Goal: Navigation & Orientation: Find specific page/section

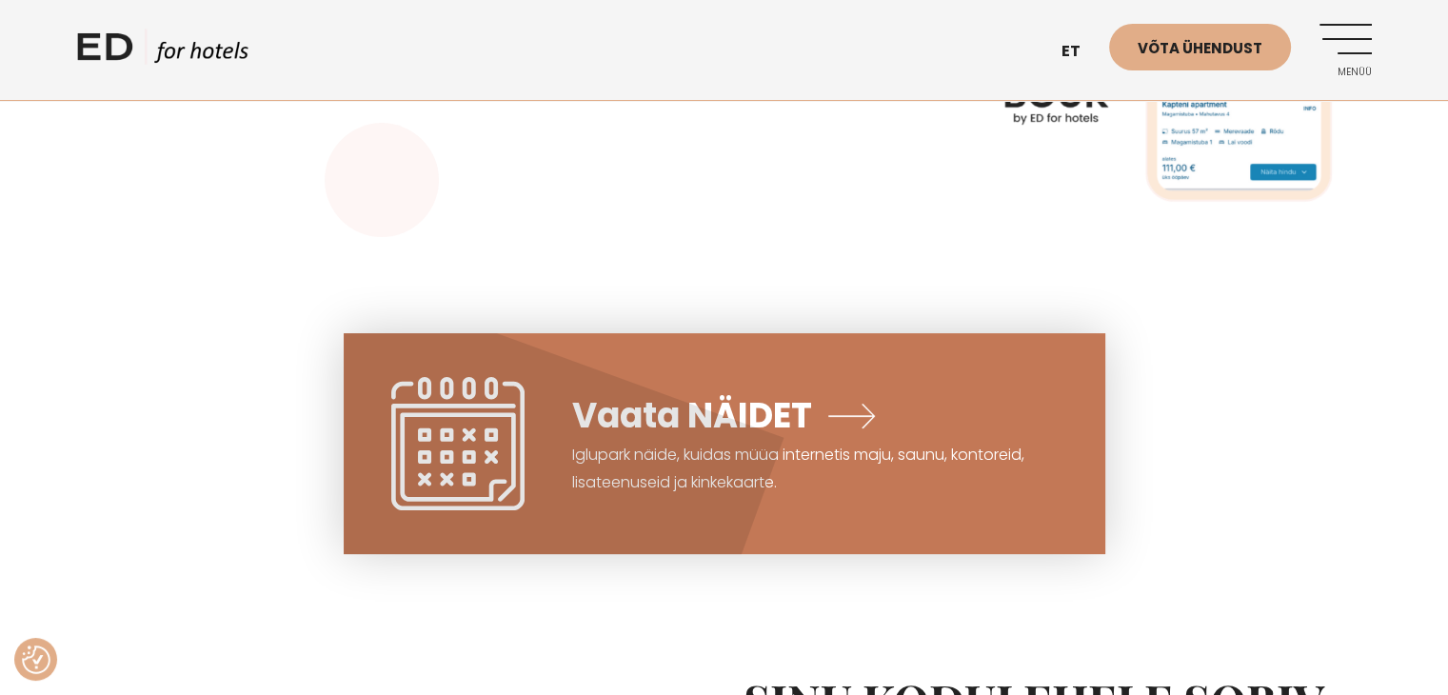
scroll to position [381, 0]
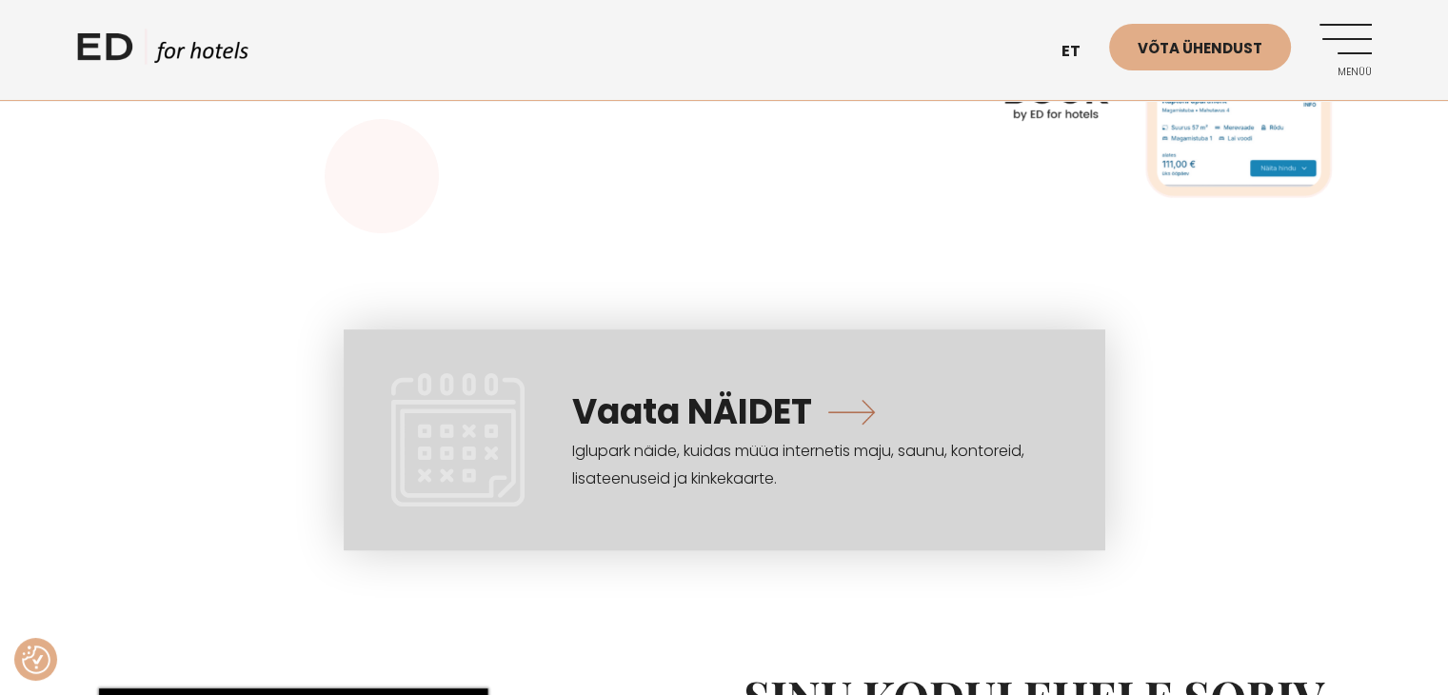
click at [845, 409] on link "Vaata NÄIDET Iglupark näide, kuidas müüa internetis maju, saunu, kontoreid, lis…" at bounding box center [724, 439] width 761 height 221
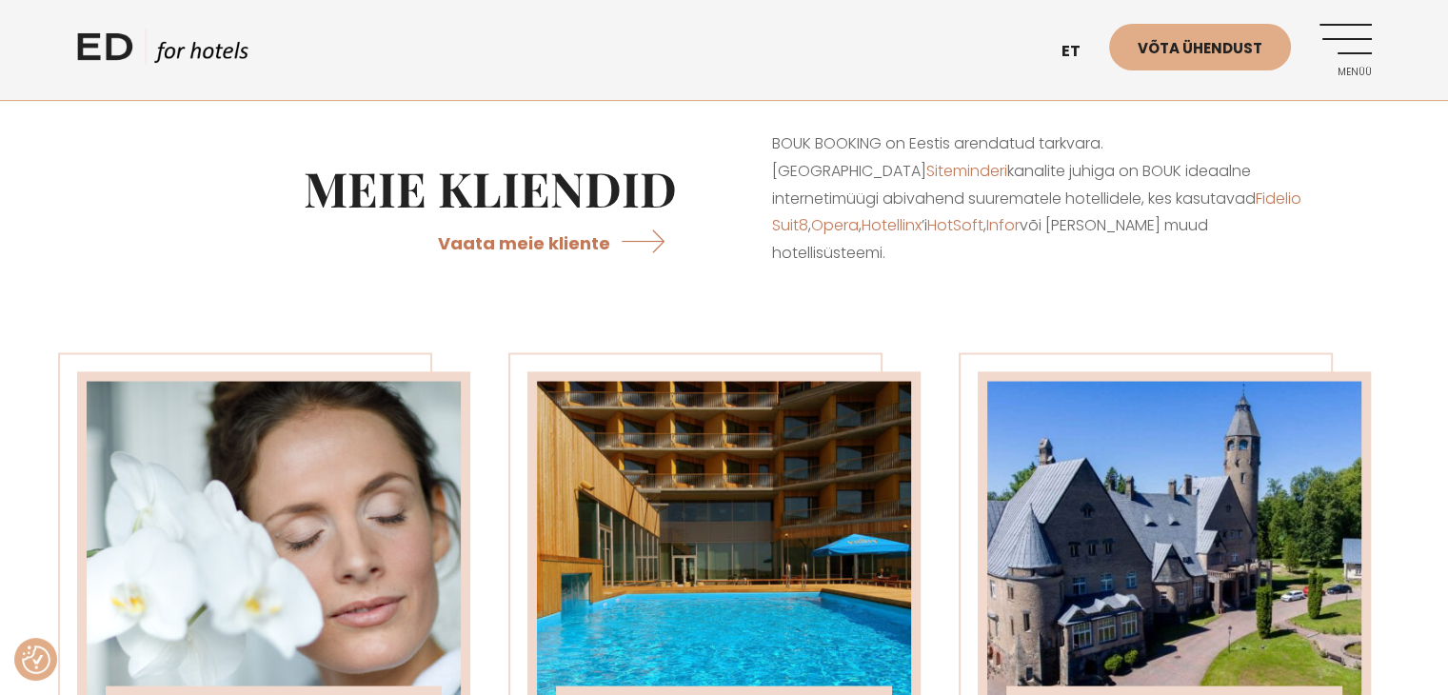
scroll to position [3997, 0]
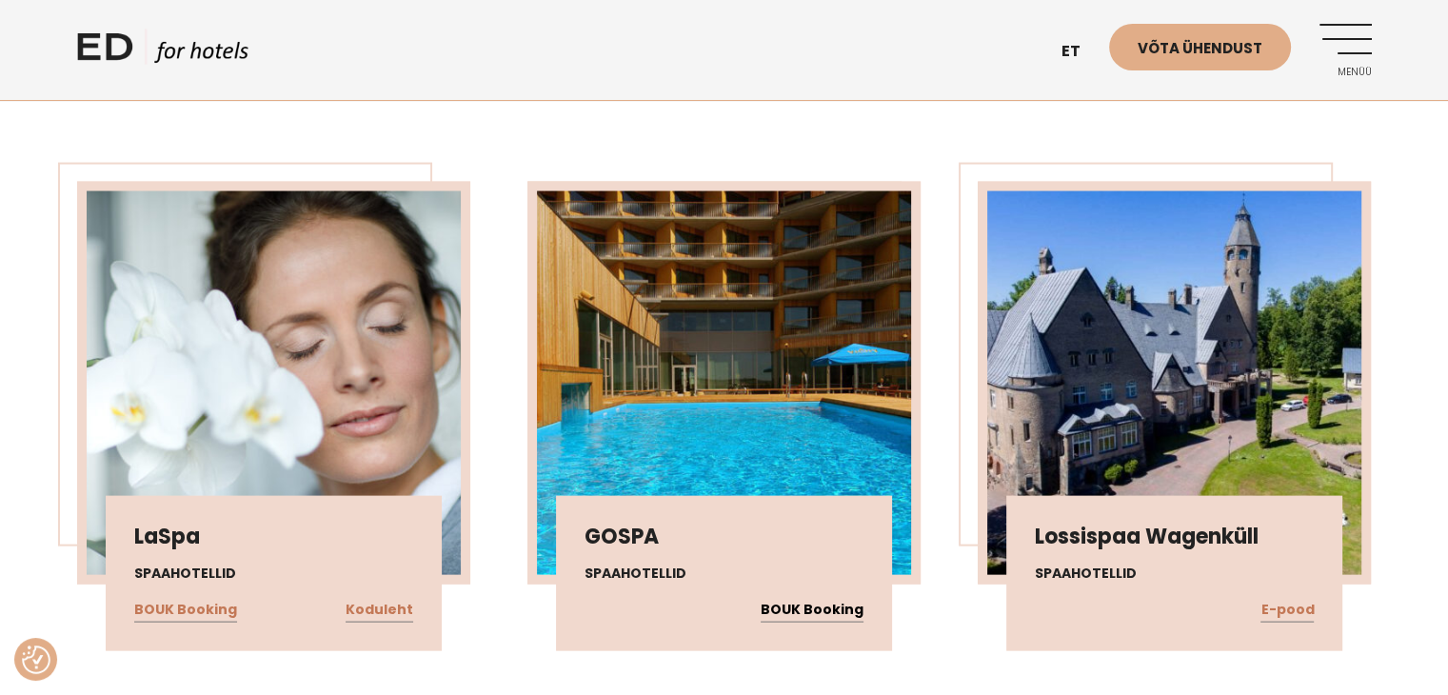
click at [815, 598] on link "BOUK Booking" at bounding box center [811, 610] width 103 height 25
click at [373, 598] on link "Koduleht" at bounding box center [379, 610] width 68 height 25
click at [176, 598] on link "BOUK Booking" at bounding box center [185, 610] width 103 height 25
click at [1272, 598] on link "E-pood" at bounding box center [1286, 610] width 53 height 25
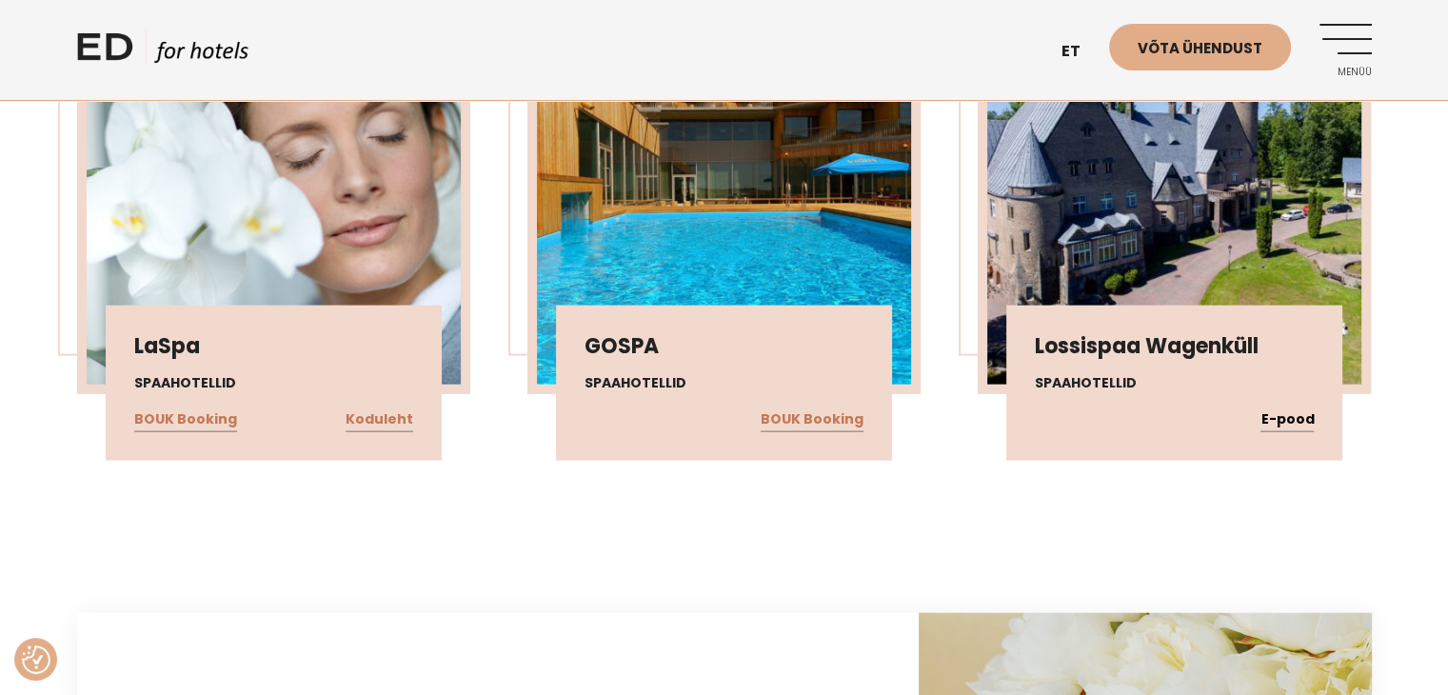
scroll to position [4093, 0]
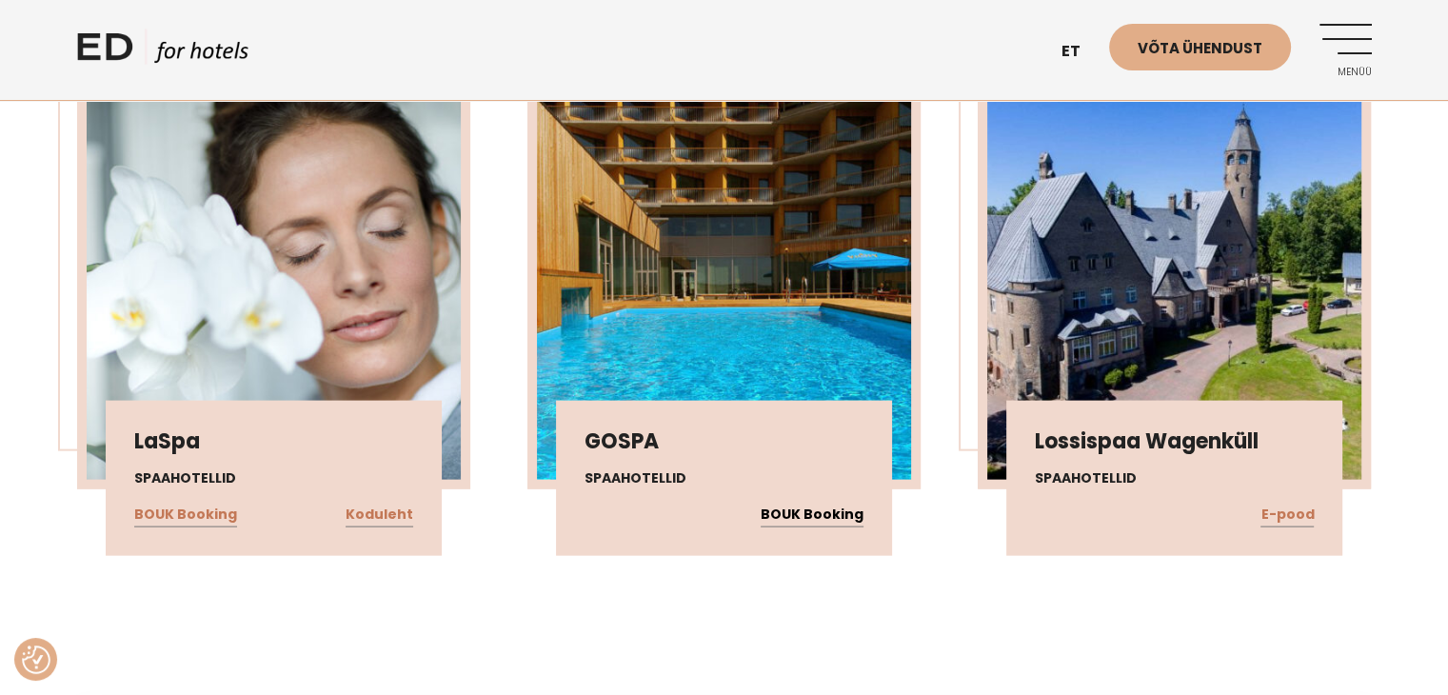
click at [810, 503] on link "BOUK Booking" at bounding box center [811, 515] width 103 height 25
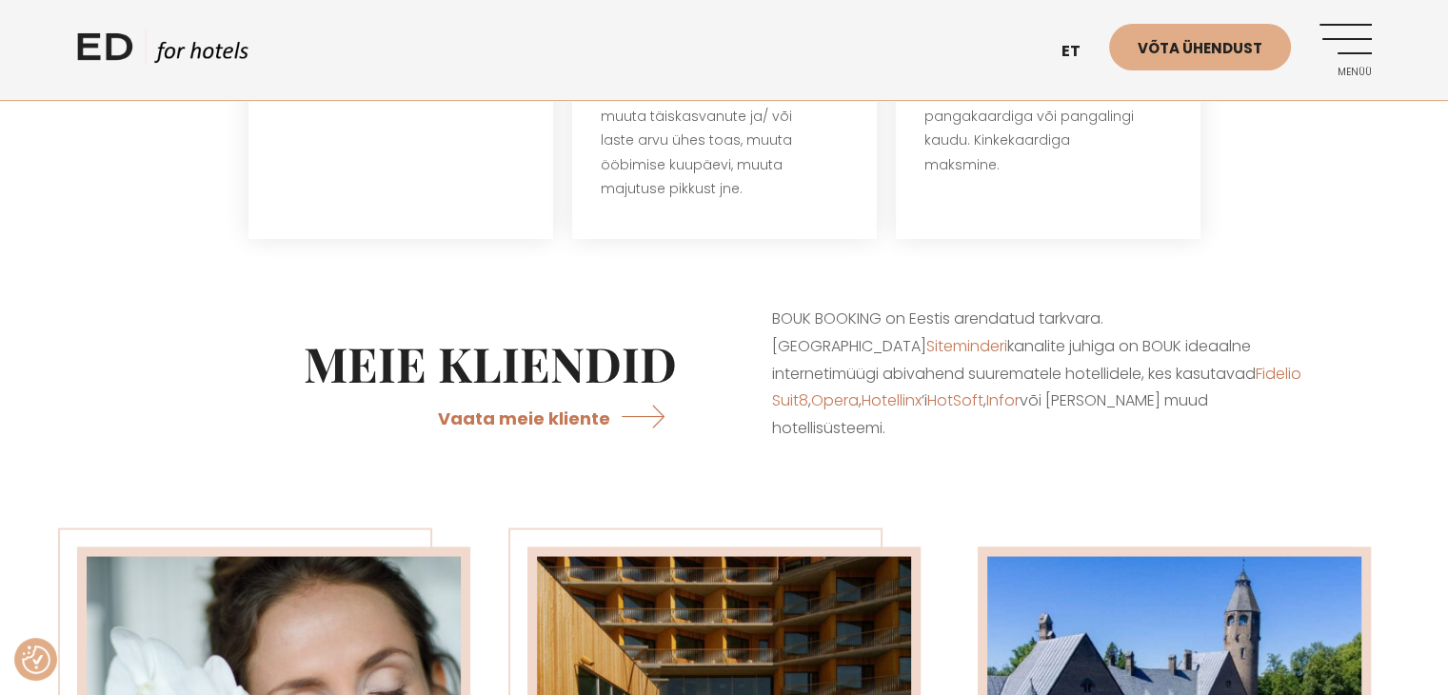
scroll to position [3617, 0]
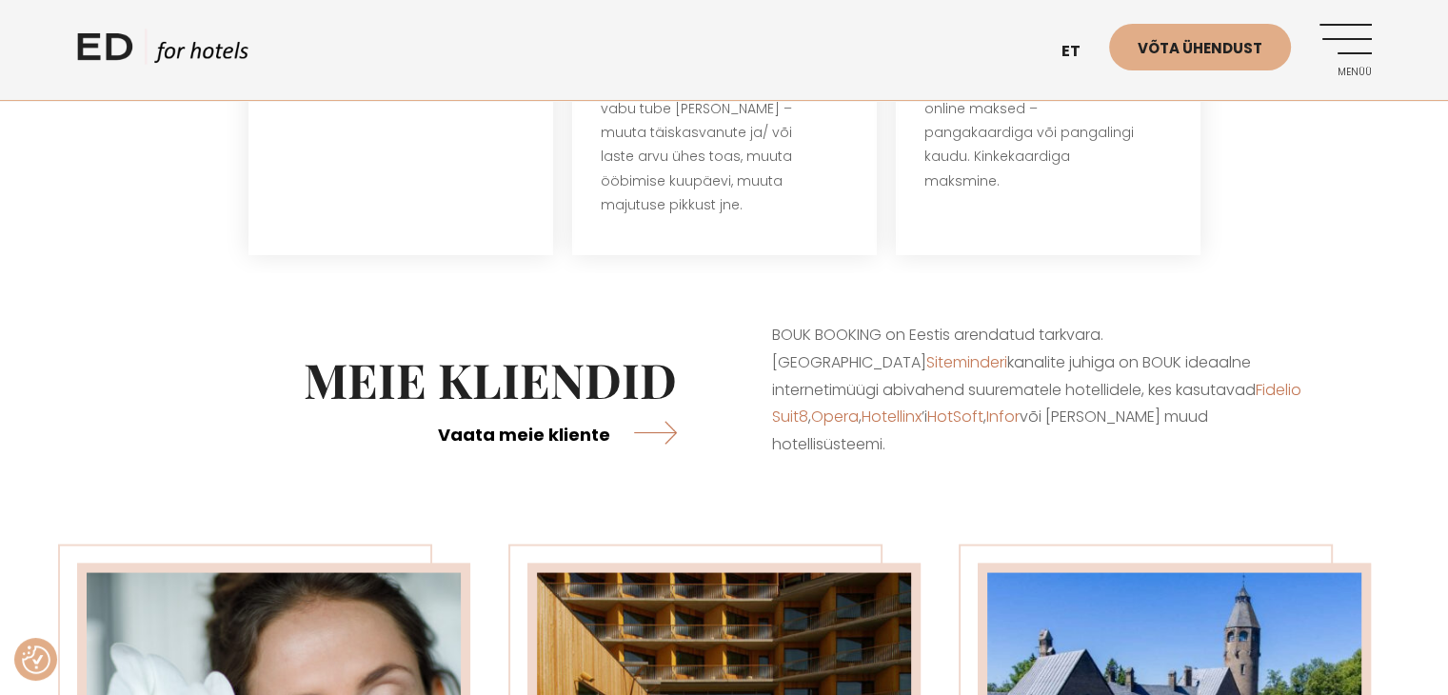
click at [580, 407] on link "Vaata meie kliente" at bounding box center [557, 432] width 239 height 50
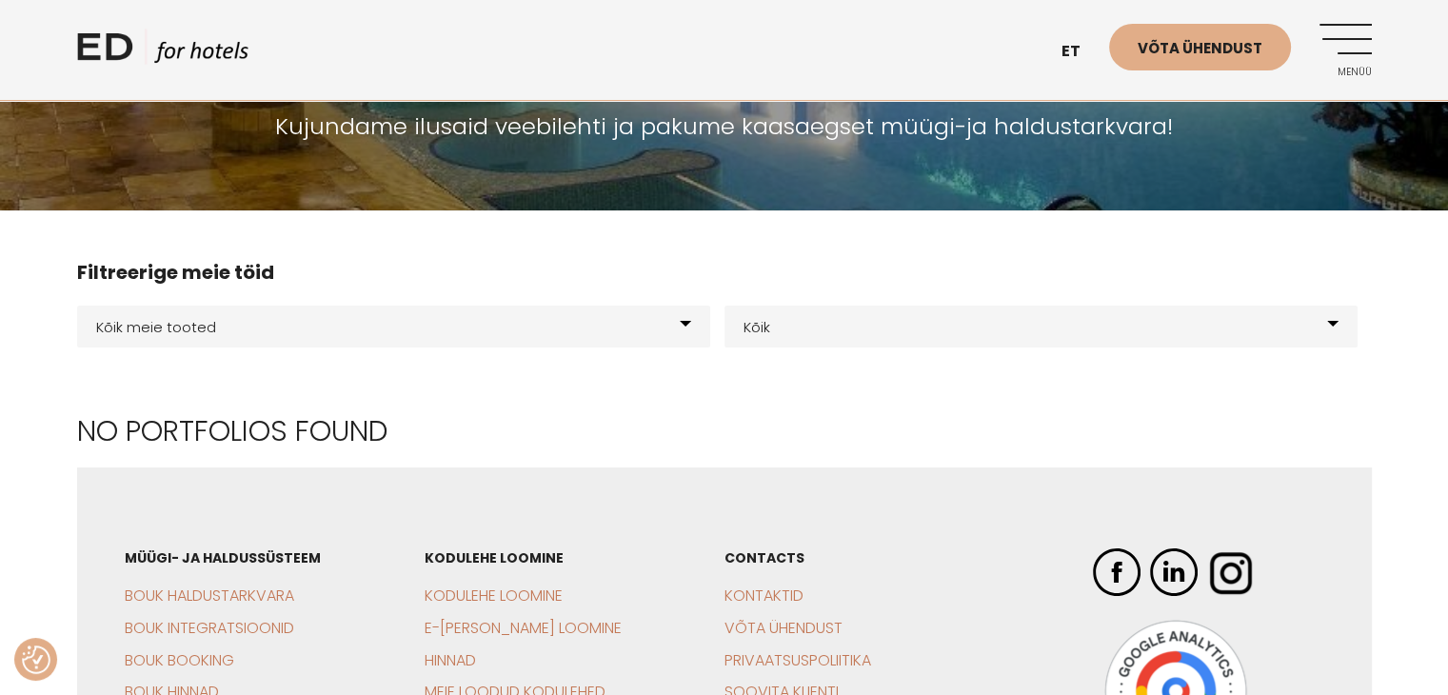
scroll to position [190, 0]
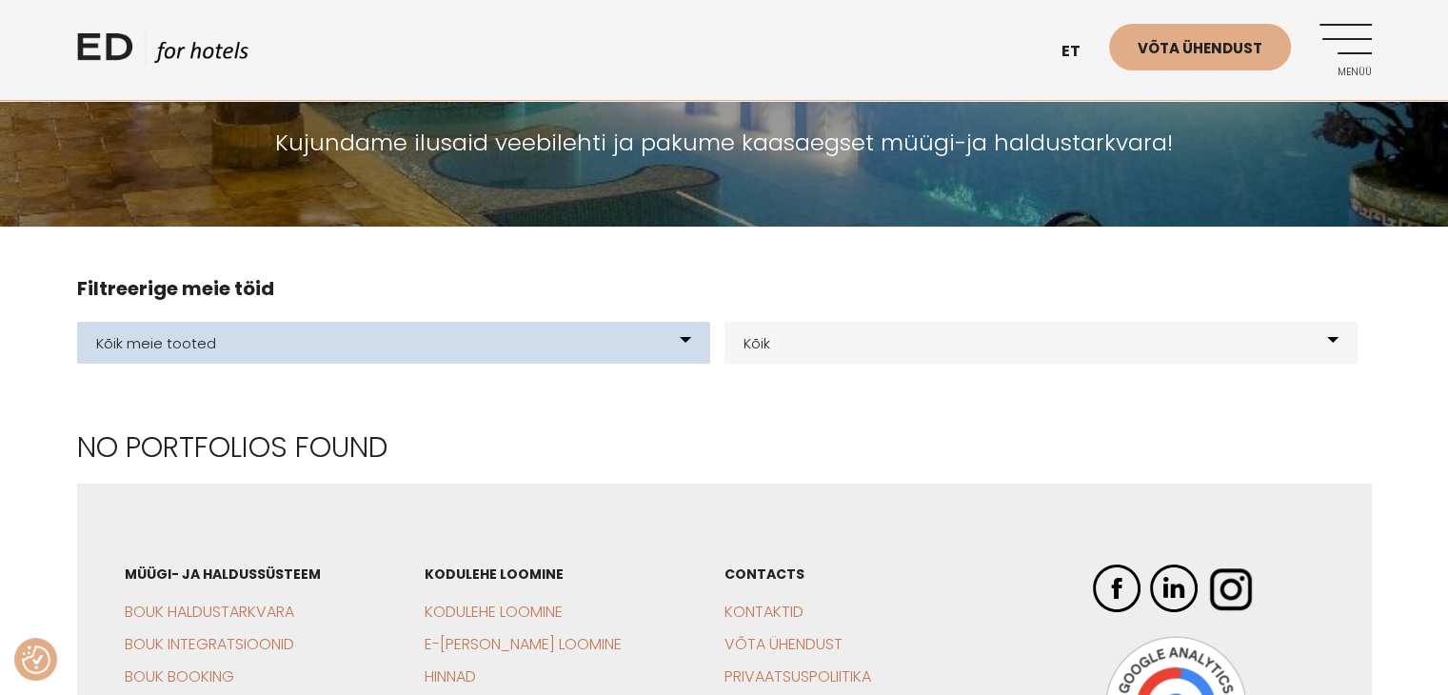
click at [681, 333] on select "Kõik meie tooted BOUK BOOKING BOUK PMS Kodulehed Näidis kodulehe kujunduspõhjad…" at bounding box center [393, 343] width 633 height 42
select select "200"
click at [77, 322] on select "Kõik meie tooted BOUK BOOKING BOUK PMS Kodulehed Näidis kodulehe kujunduspõhjad…" at bounding box center [393, 343] width 633 height 42
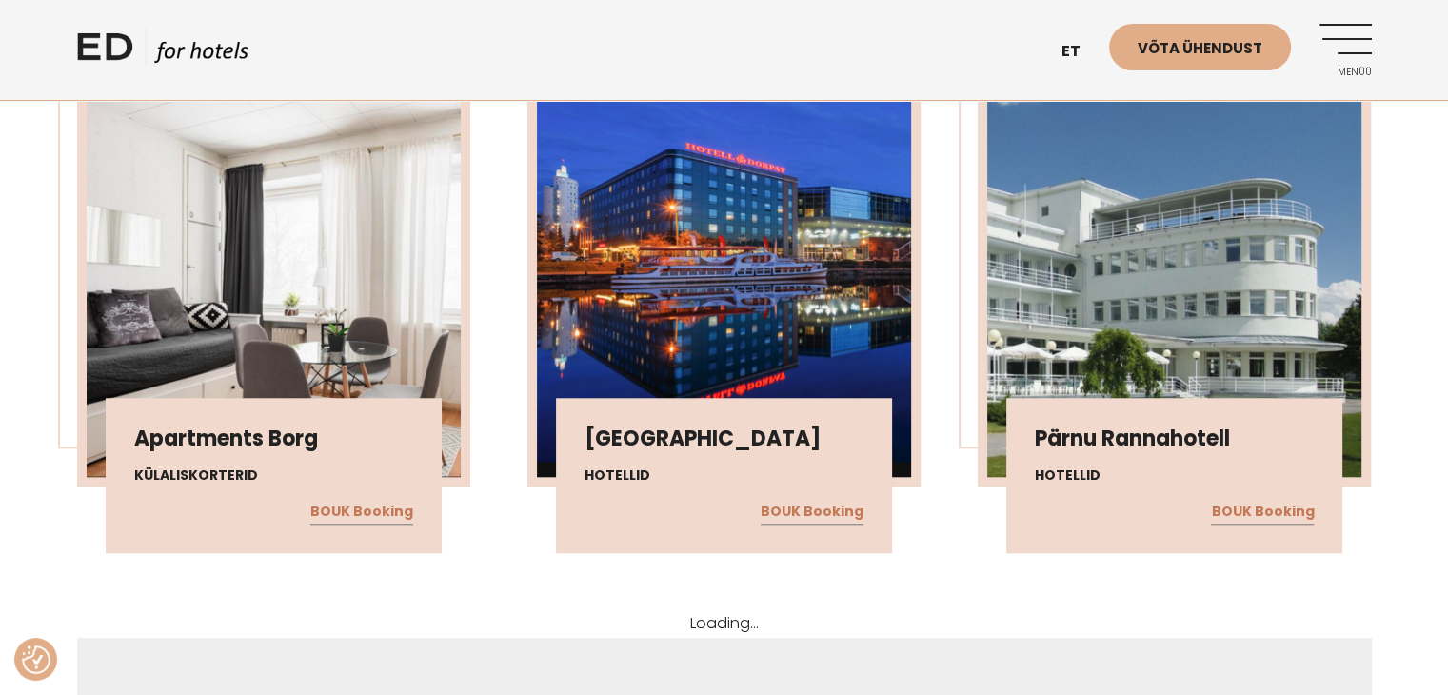
scroll to position [1713, 0]
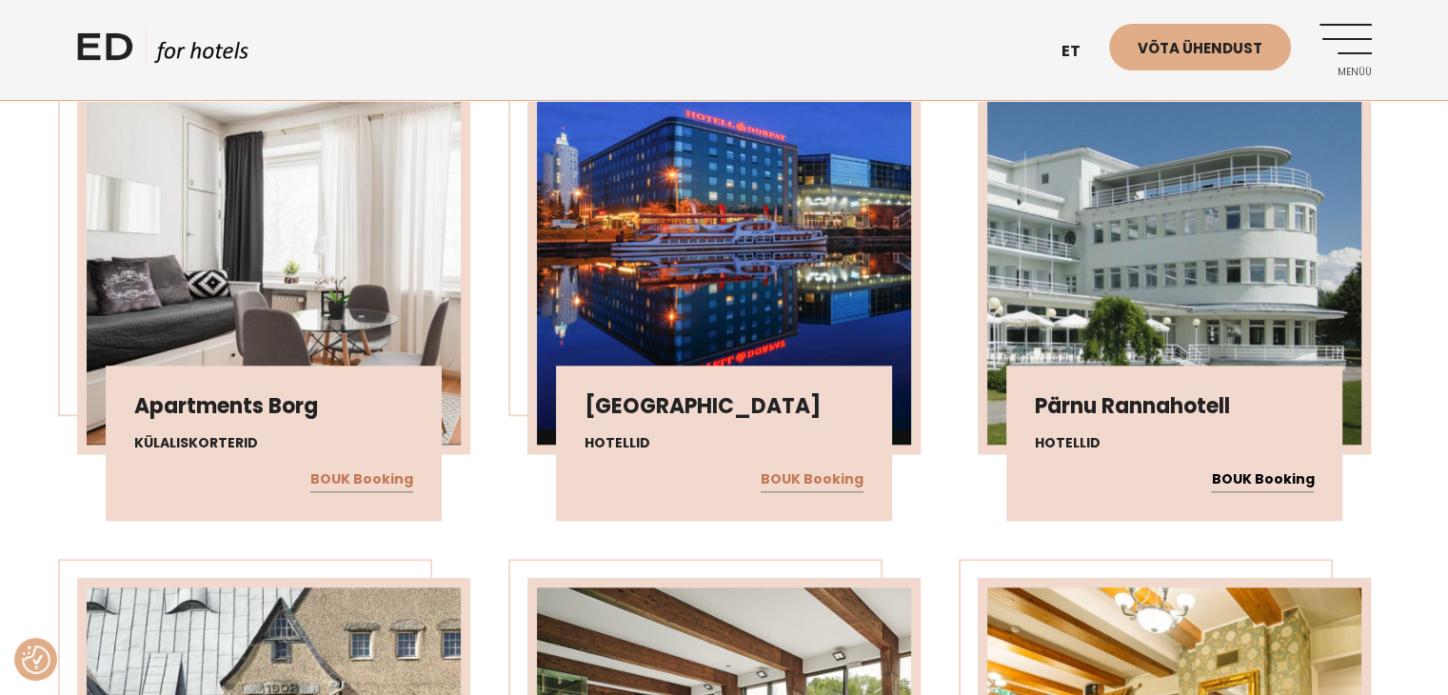
click at [1268, 473] on link "BOUK Booking" at bounding box center [1262, 479] width 103 height 25
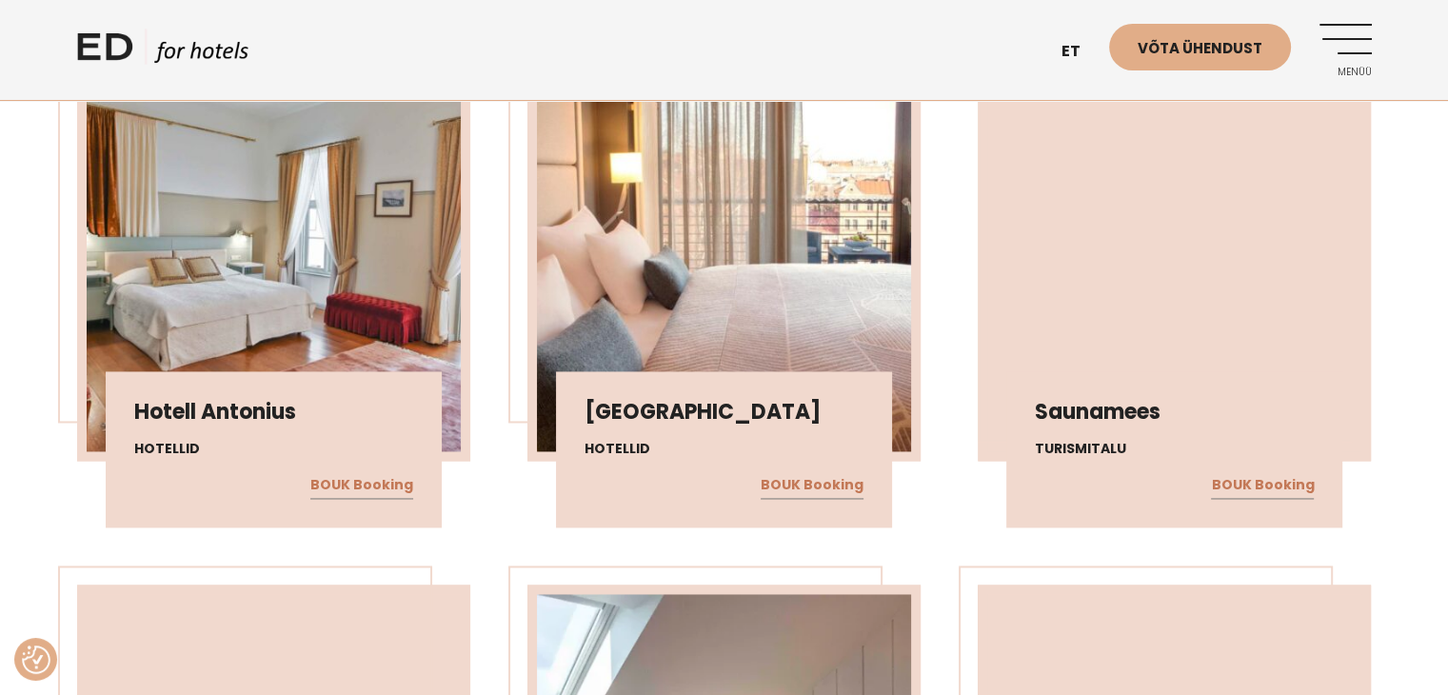
scroll to position [2951, 0]
